Goal: Task Accomplishment & Management: Use online tool/utility

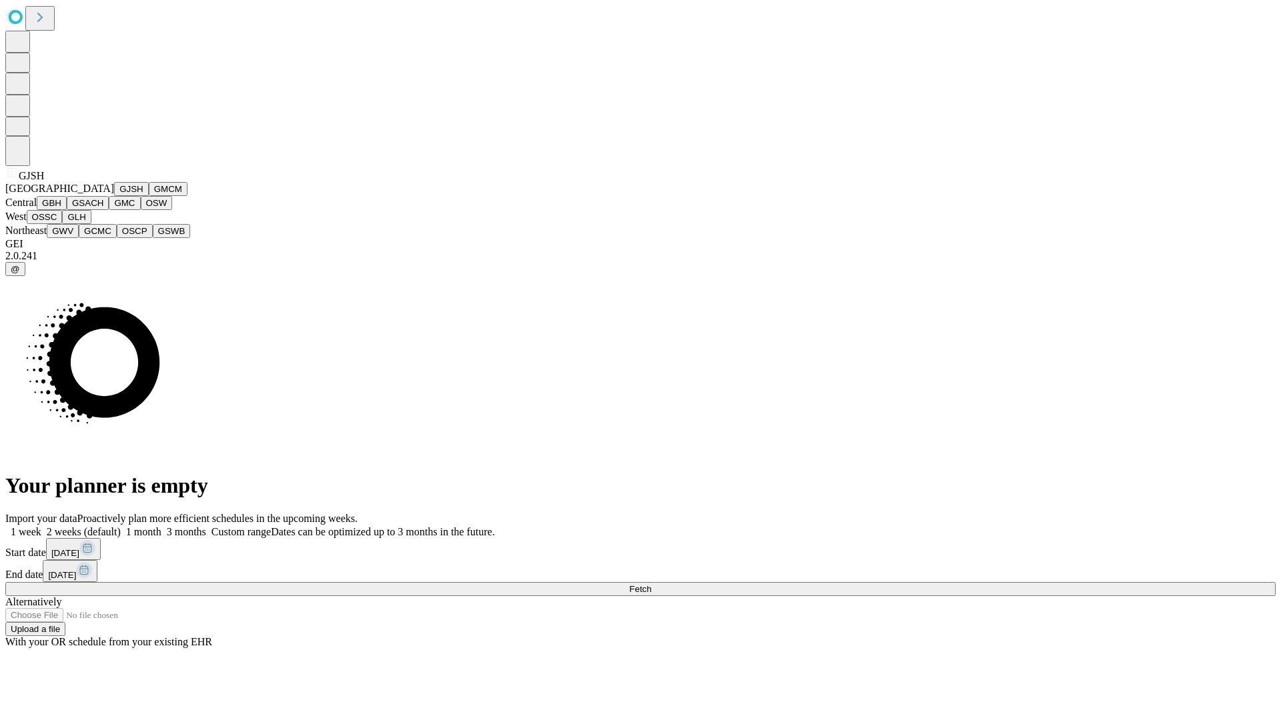
click at [114, 196] on button "GJSH" at bounding box center [131, 189] width 35 height 14
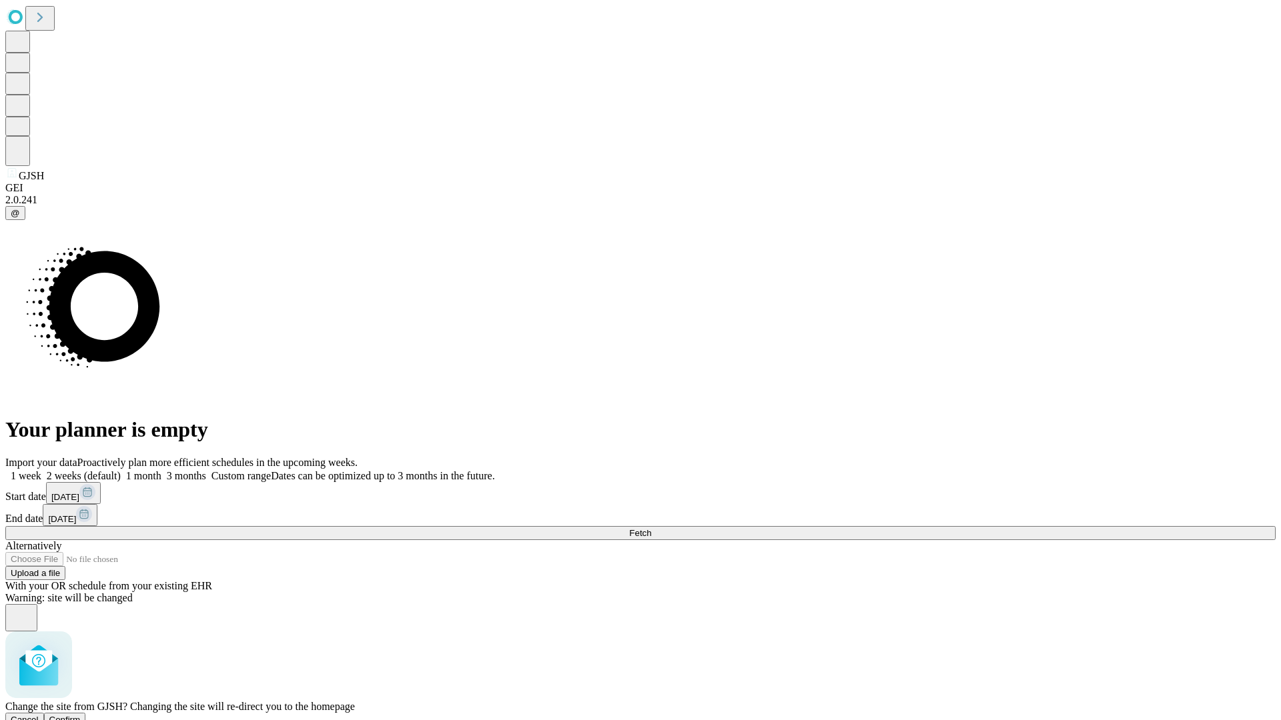
click at [81, 715] on span "Confirm" at bounding box center [64, 720] width 31 height 10
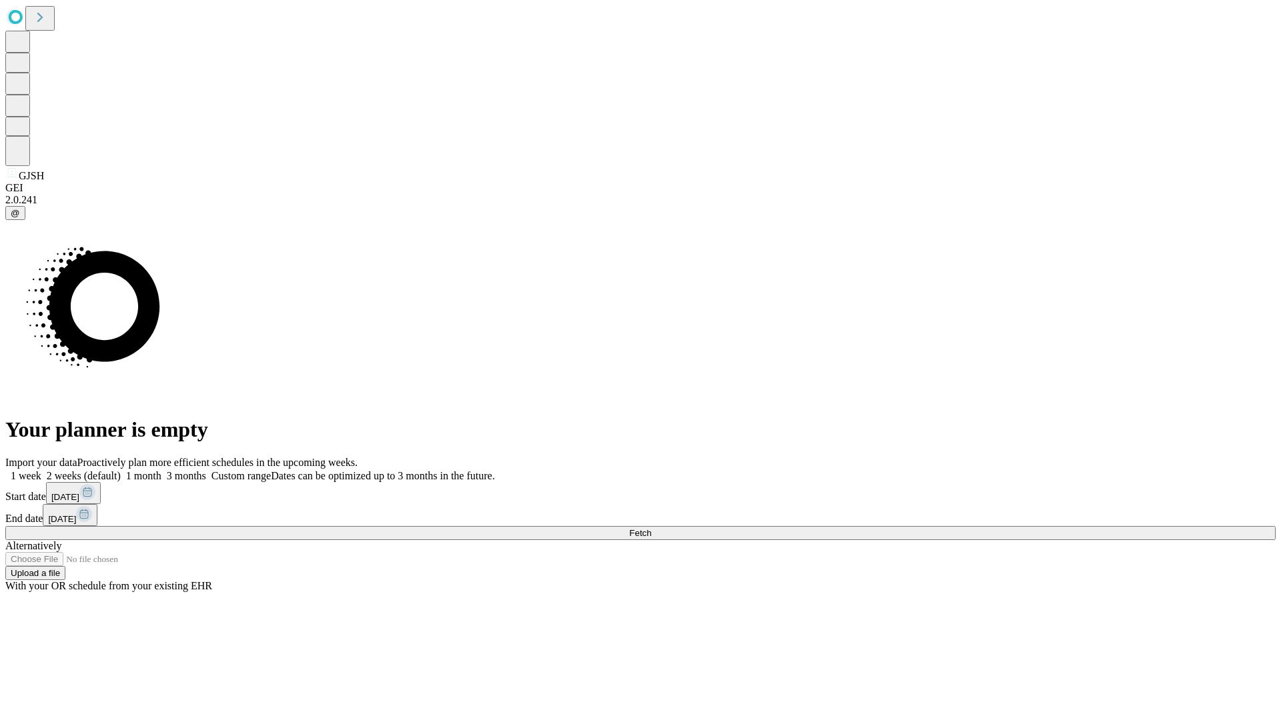
click at [41, 470] on label "1 week" at bounding box center [23, 475] width 36 height 11
click at [651, 528] on span "Fetch" at bounding box center [640, 533] width 22 height 10
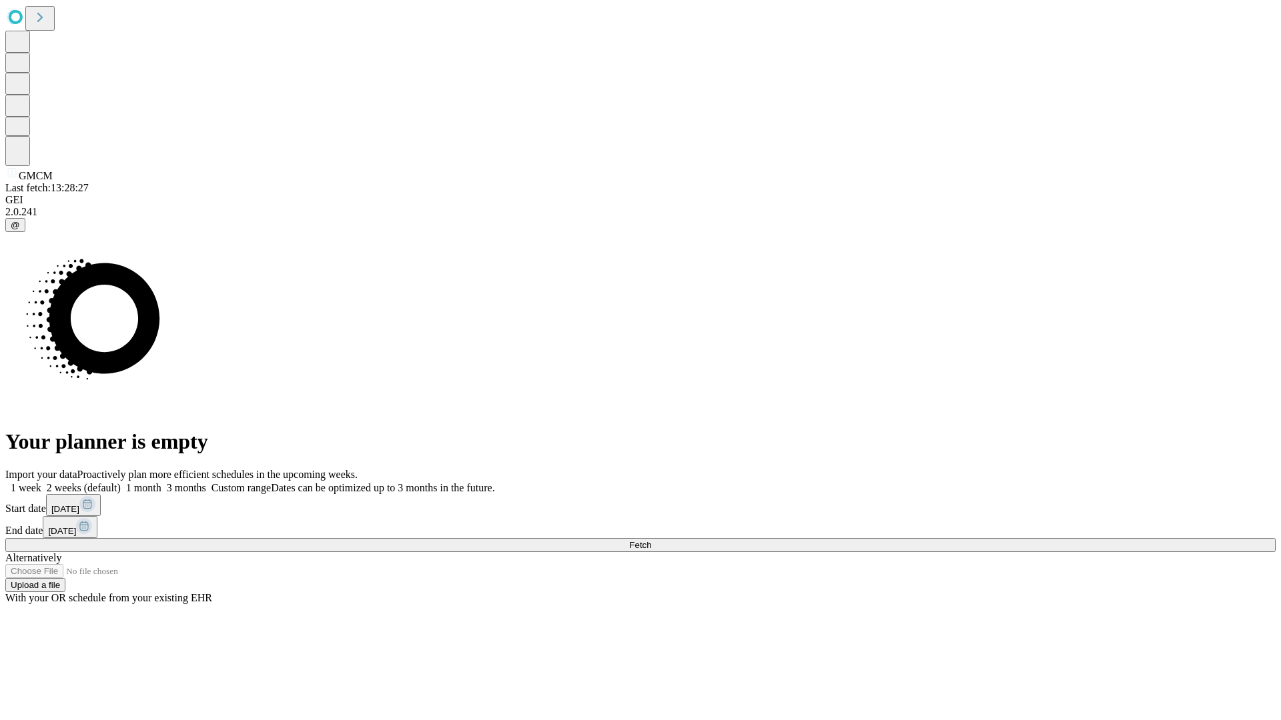
click at [41, 482] on label "1 week" at bounding box center [23, 487] width 36 height 11
click at [651, 540] on span "Fetch" at bounding box center [640, 545] width 22 height 10
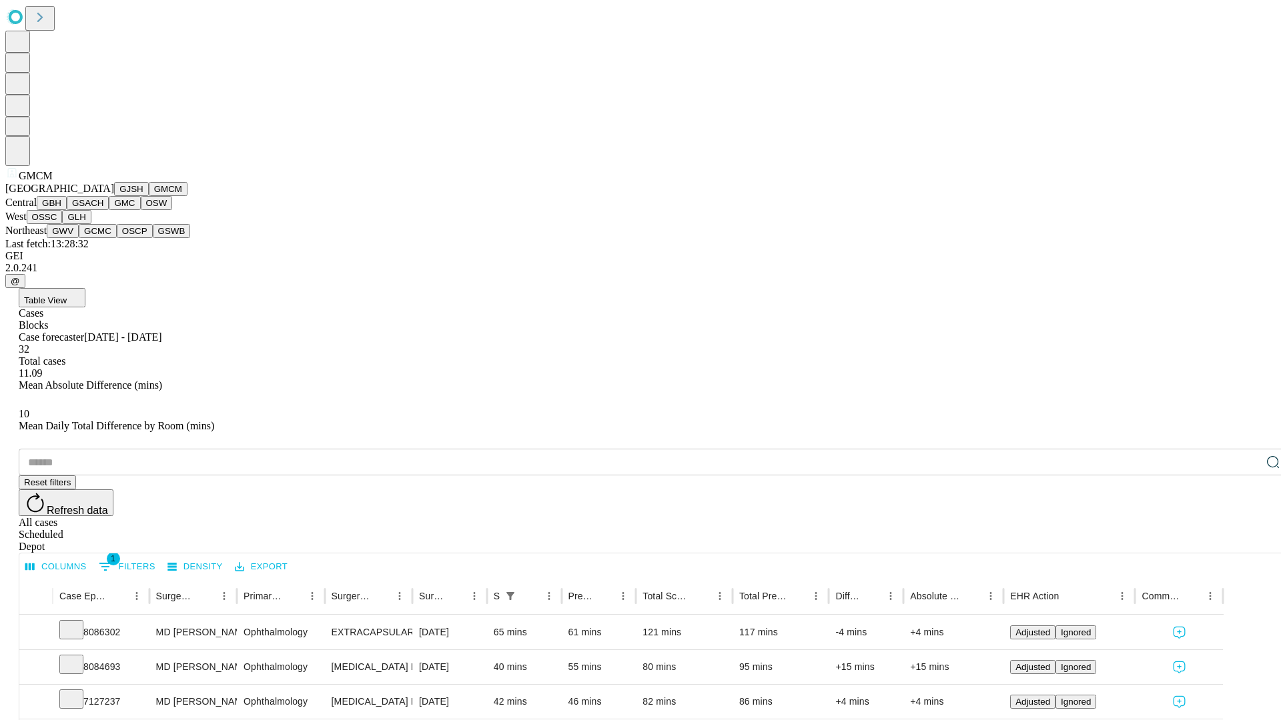
click at [67, 210] on button "GBH" at bounding box center [52, 203] width 30 height 14
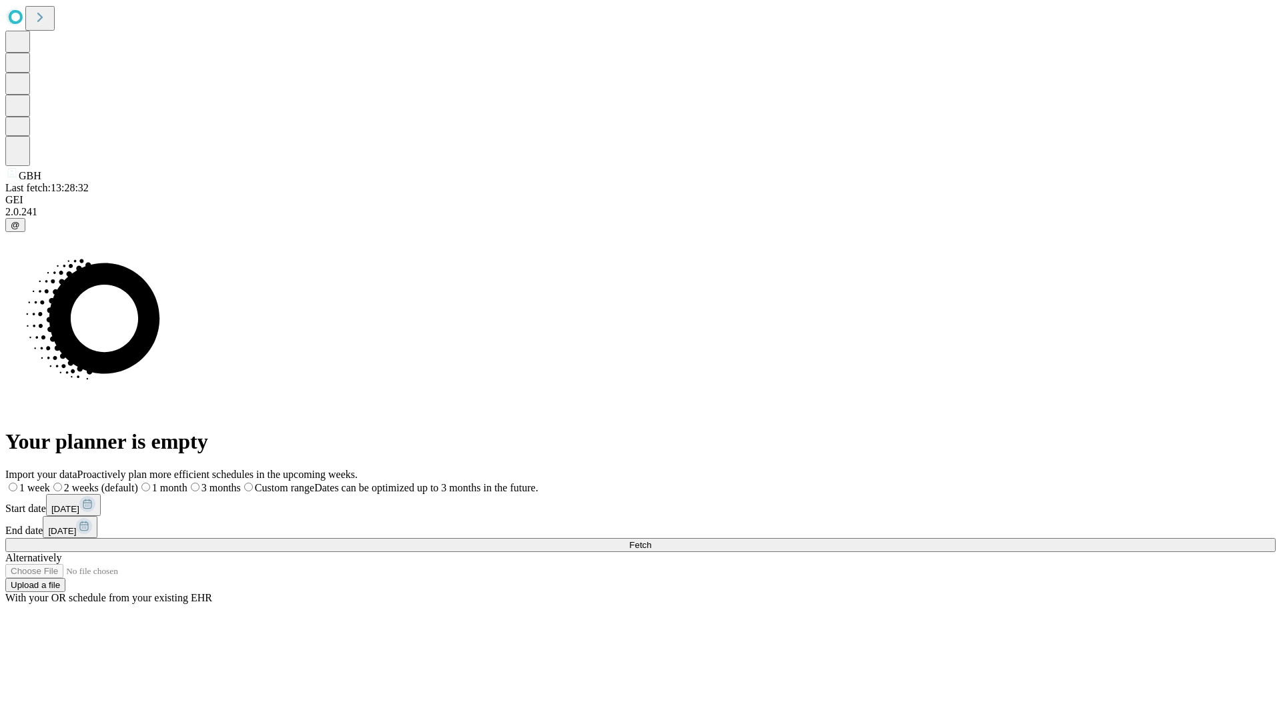
click at [50, 482] on label "1 week" at bounding box center [27, 487] width 45 height 11
click at [651, 540] on span "Fetch" at bounding box center [640, 545] width 22 height 10
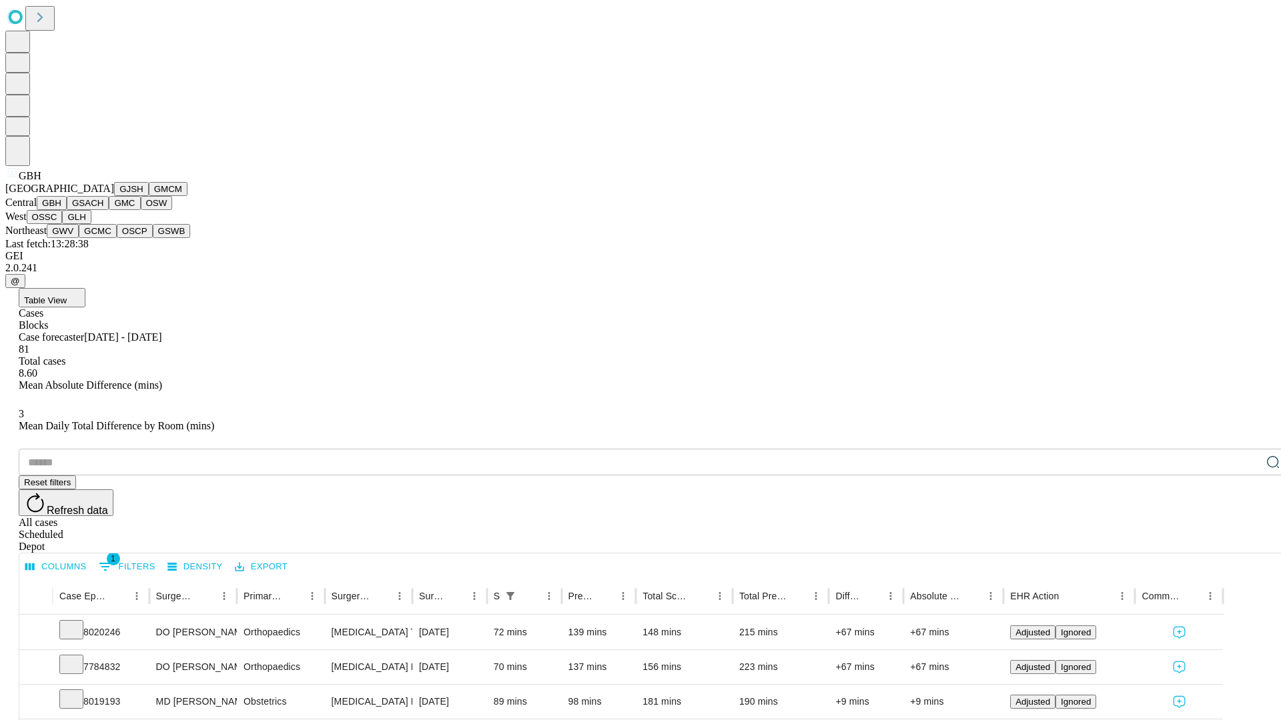
click at [103, 210] on button "GSACH" at bounding box center [88, 203] width 42 height 14
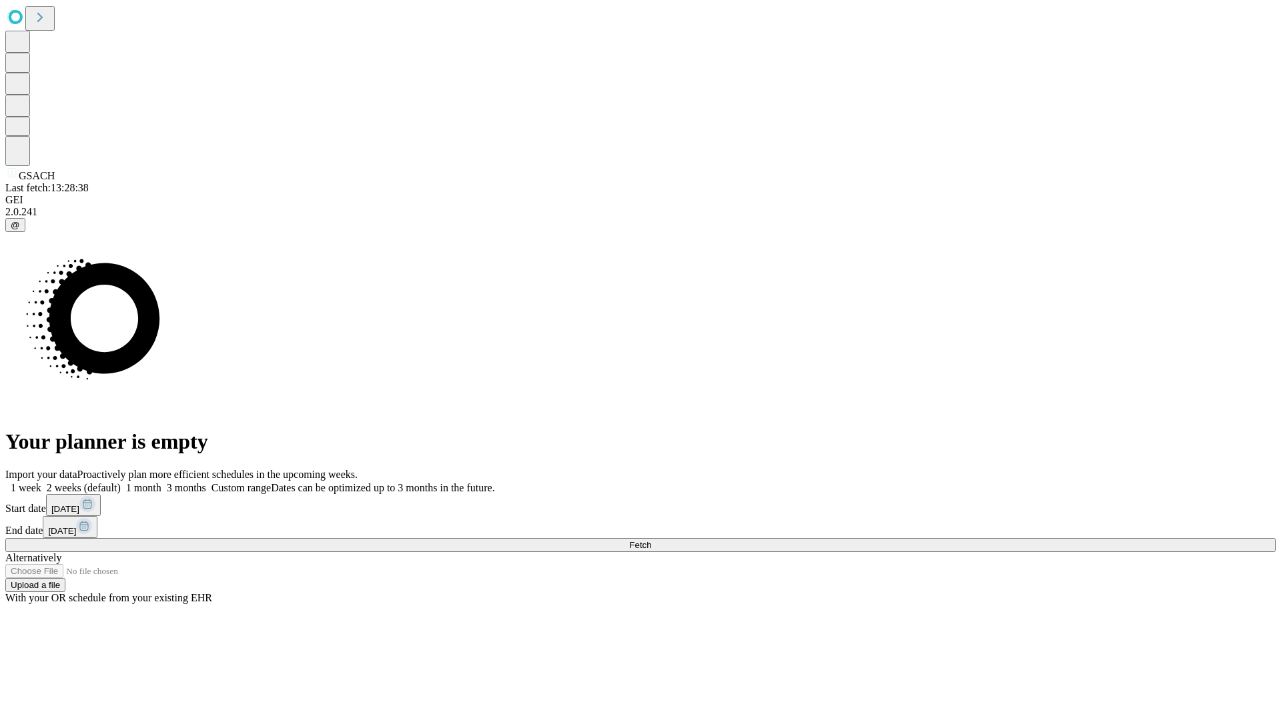
click at [41, 482] on label "1 week" at bounding box center [23, 487] width 36 height 11
click at [651, 540] on span "Fetch" at bounding box center [640, 545] width 22 height 10
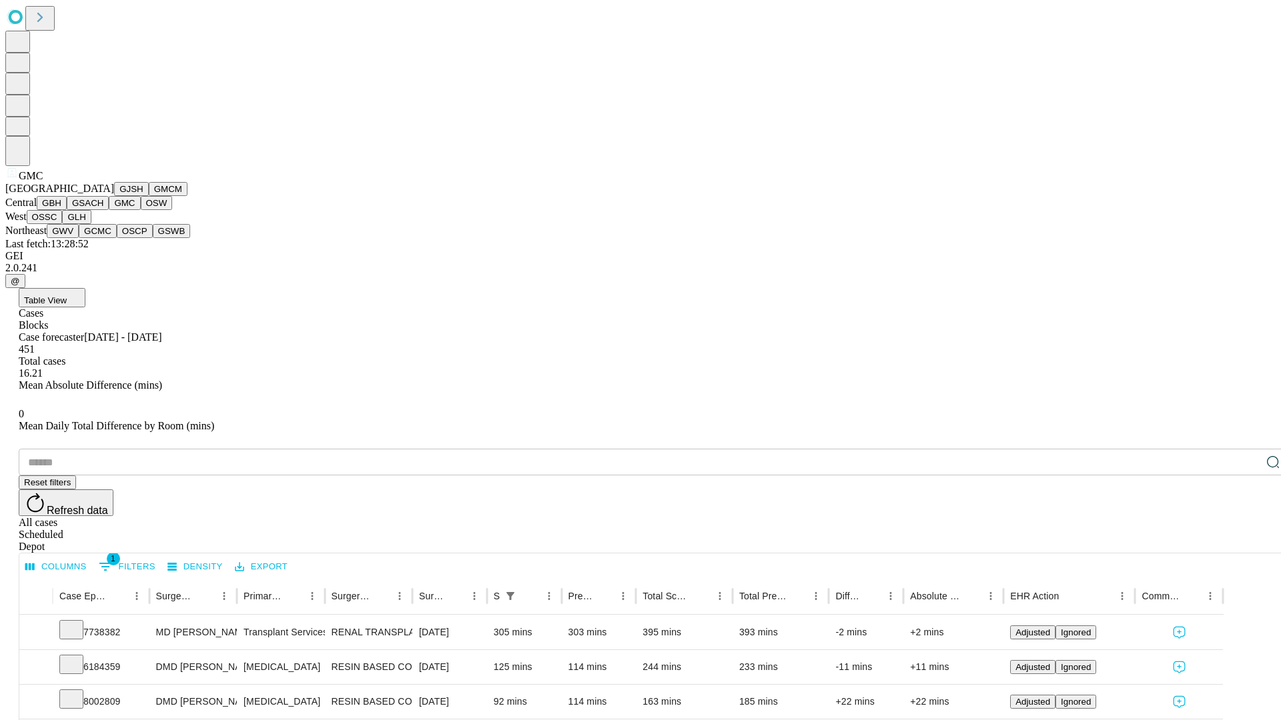
click at [141, 210] on button "OSW" at bounding box center [157, 203] width 32 height 14
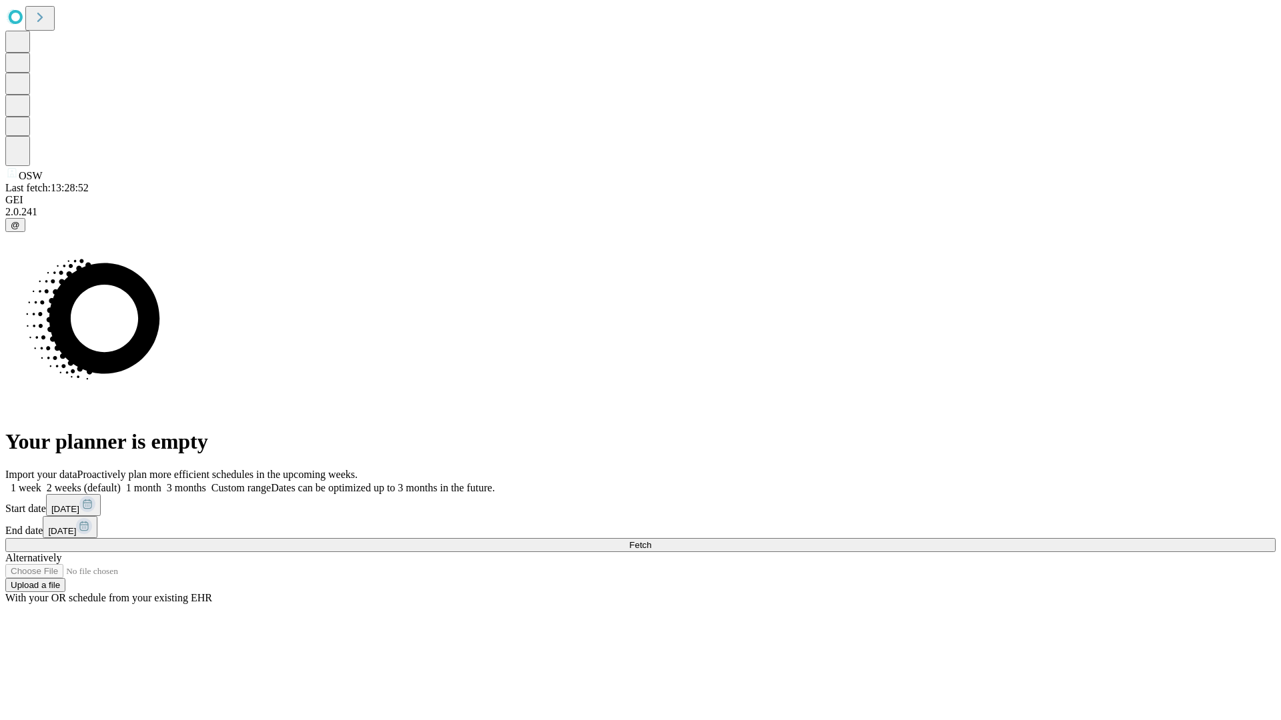
click at [41, 482] on label "1 week" at bounding box center [23, 487] width 36 height 11
click at [651, 540] on span "Fetch" at bounding box center [640, 545] width 22 height 10
click at [41, 482] on label "1 week" at bounding box center [23, 487] width 36 height 11
click at [651, 540] on span "Fetch" at bounding box center [640, 545] width 22 height 10
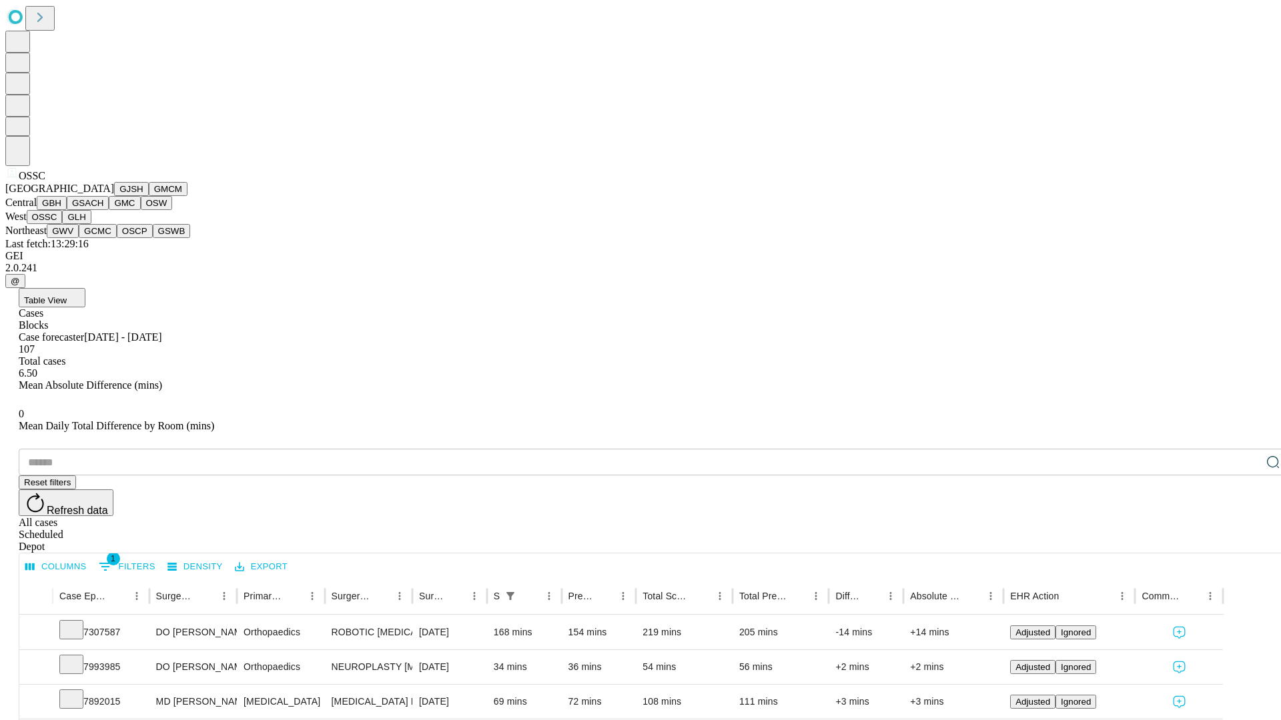
click at [91, 224] on button "GLH" at bounding box center [76, 217] width 29 height 14
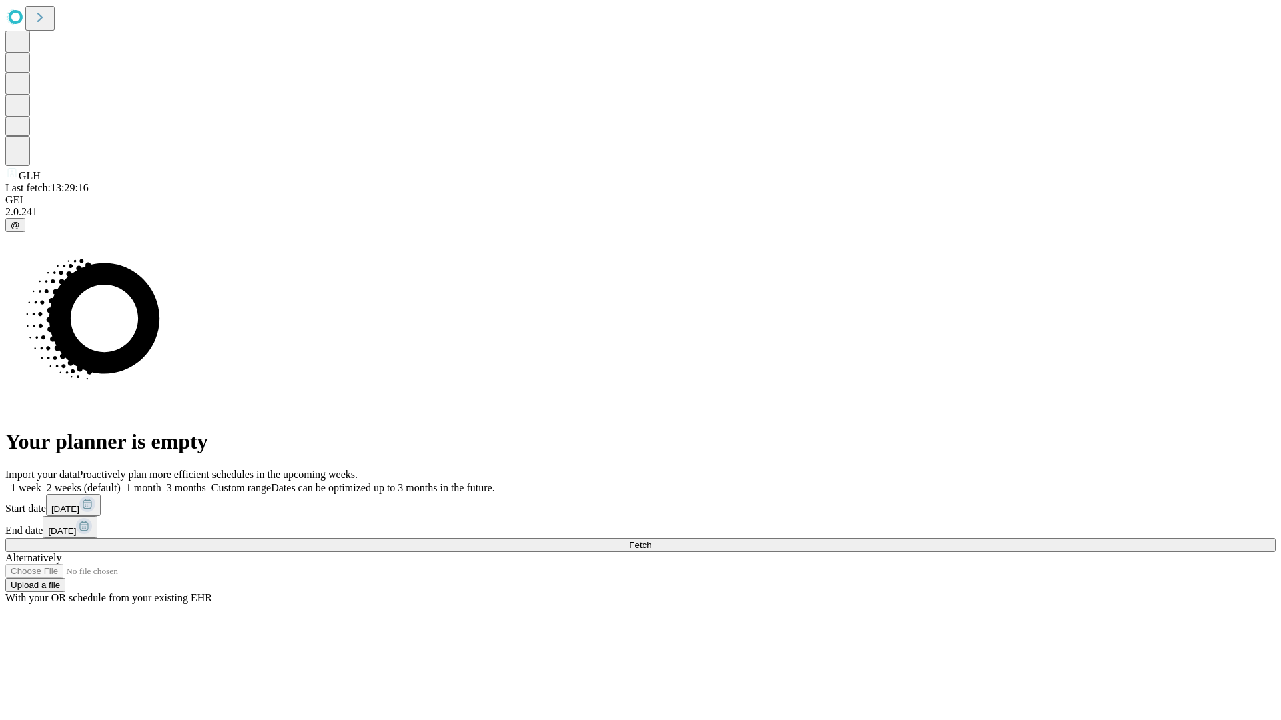
click at [41, 482] on label "1 week" at bounding box center [23, 487] width 36 height 11
click at [651, 540] on span "Fetch" at bounding box center [640, 545] width 22 height 10
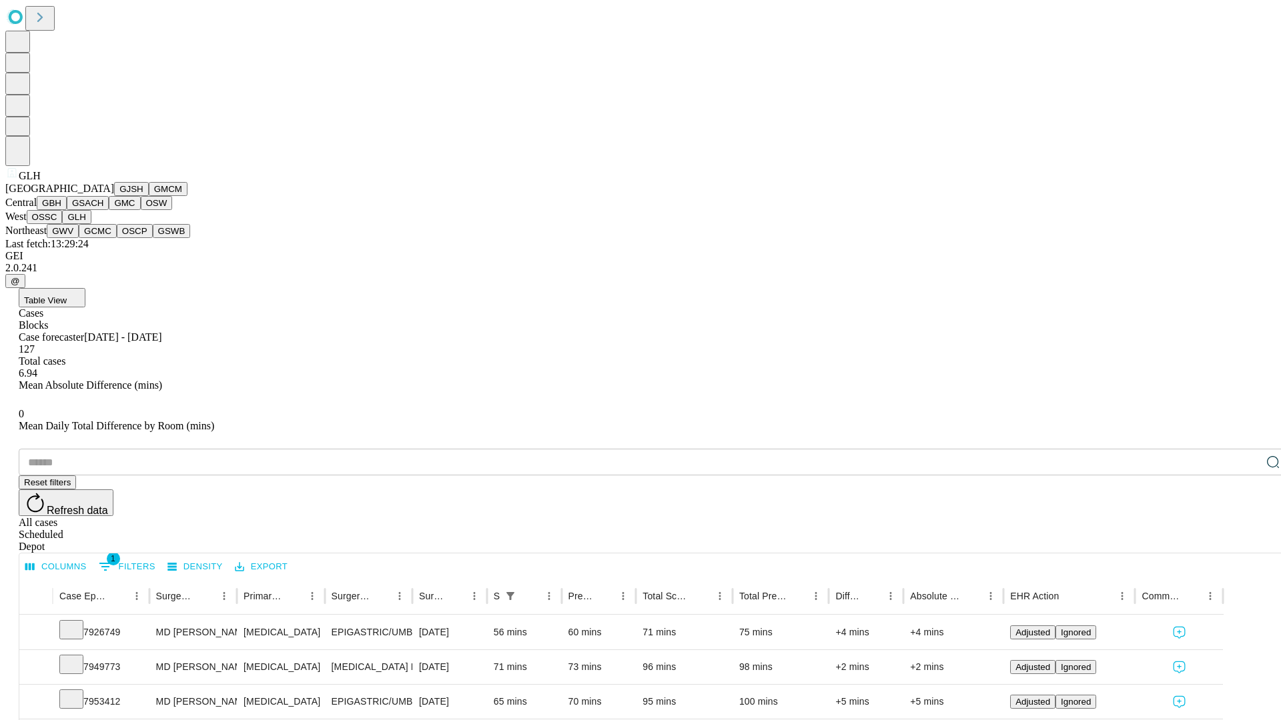
click at [79, 238] on button "GWV" at bounding box center [63, 231] width 32 height 14
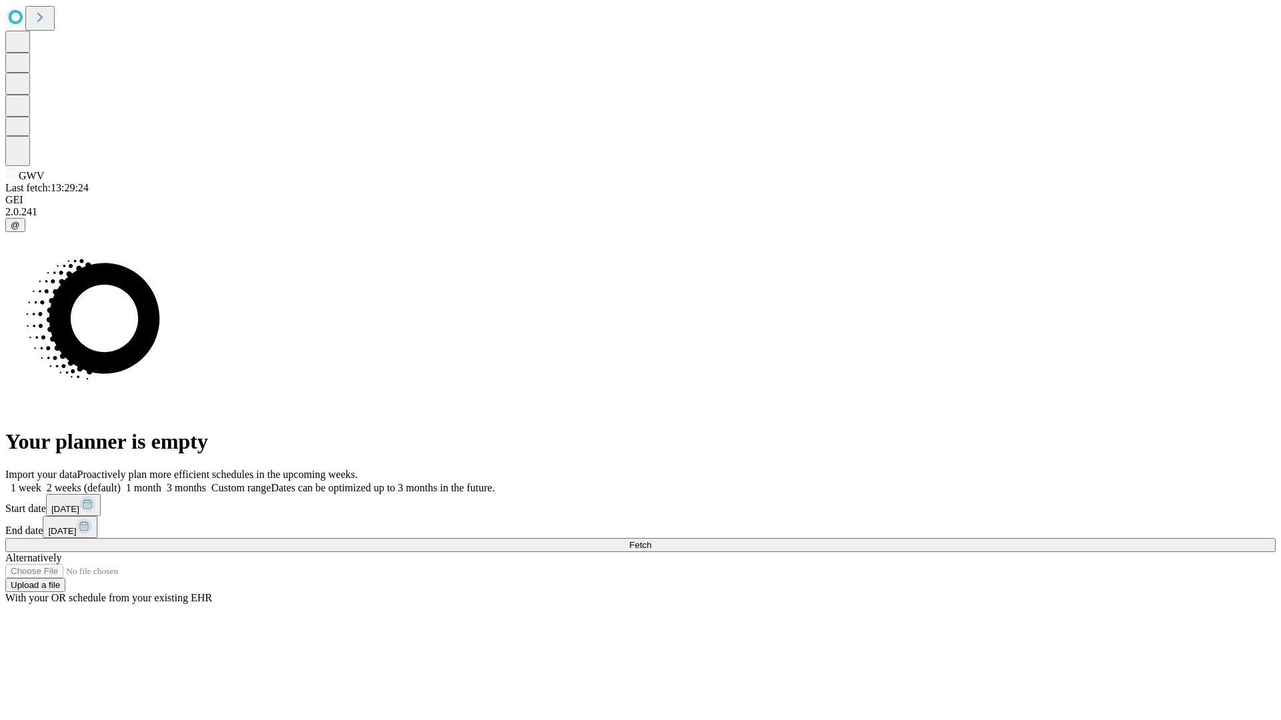
click at [651, 540] on span "Fetch" at bounding box center [640, 545] width 22 height 10
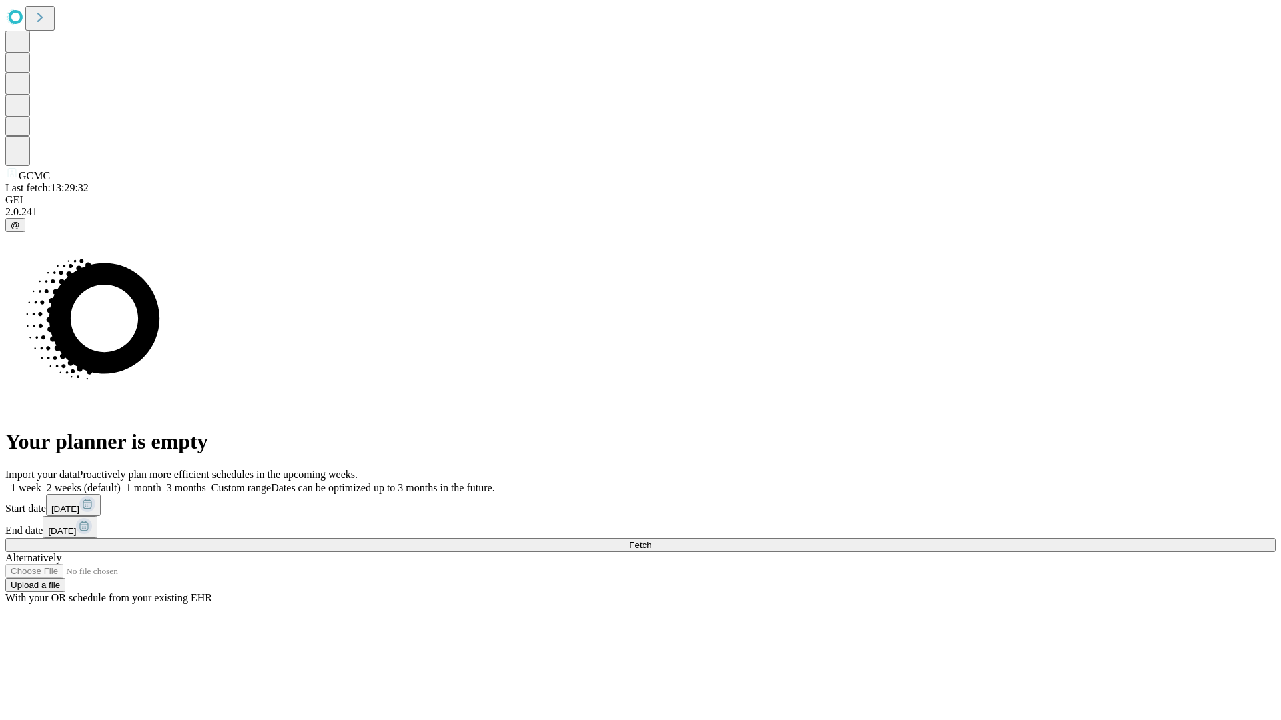
click at [651, 540] on span "Fetch" at bounding box center [640, 545] width 22 height 10
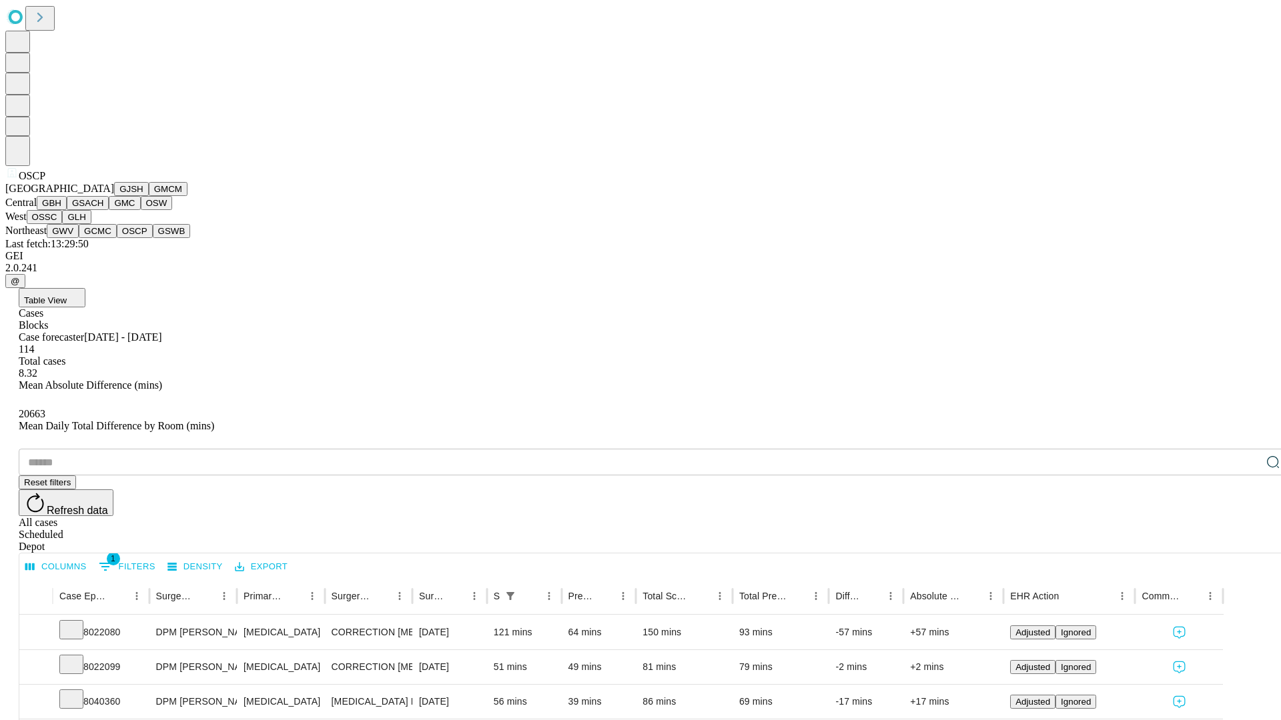
click at [153, 238] on button "GSWB" at bounding box center [172, 231] width 38 height 14
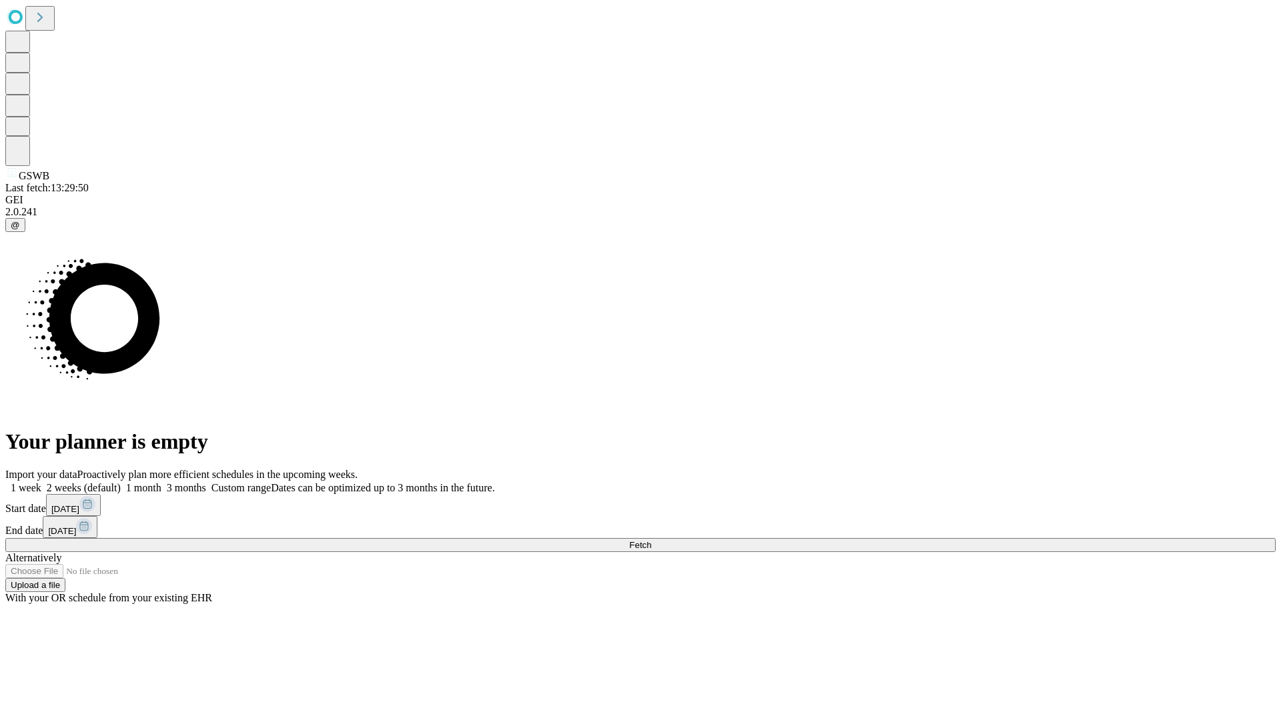
click at [41, 482] on label "1 week" at bounding box center [23, 487] width 36 height 11
click at [651, 540] on span "Fetch" at bounding box center [640, 545] width 22 height 10
